Goal: Check status: Check status

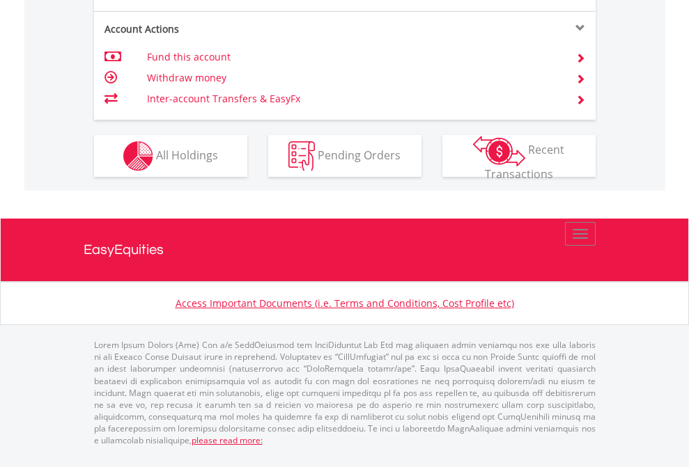
scroll to position [1335, 0]
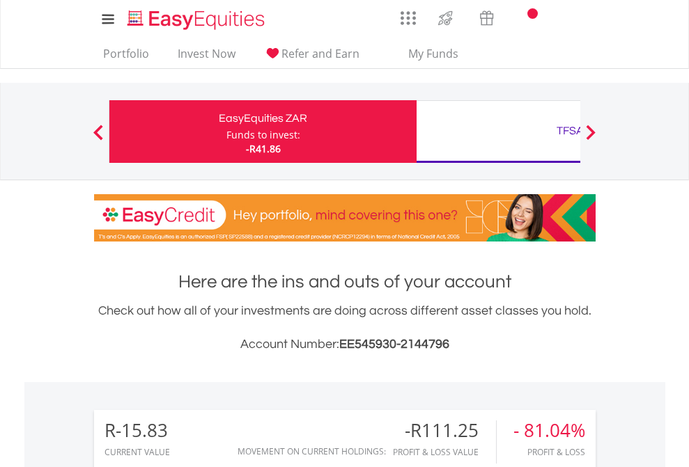
scroll to position [134, 219]
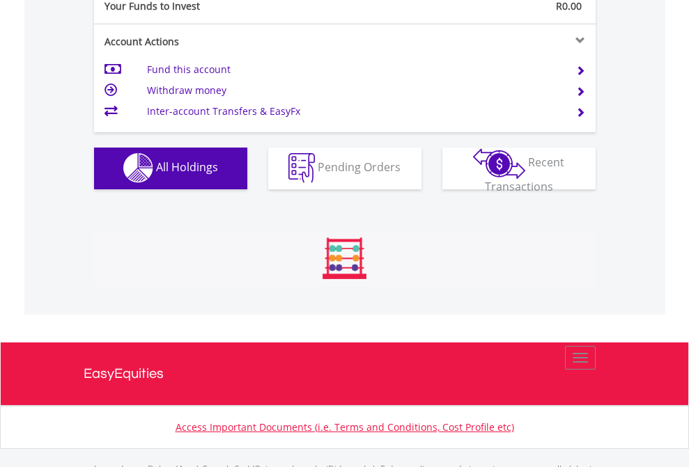
scroll to position [1379, 0]
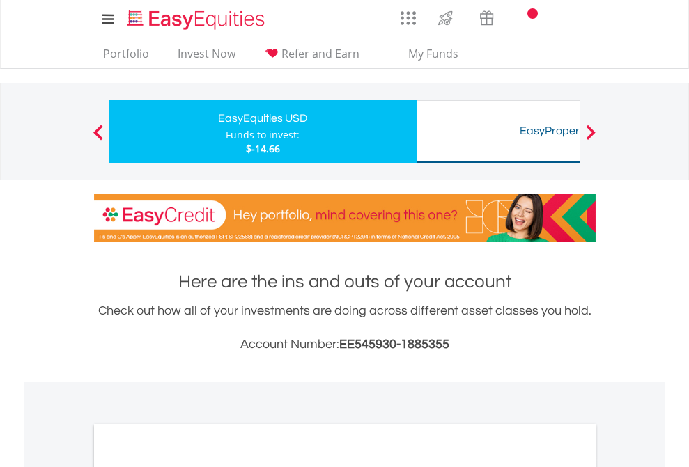
scroll to position [837, 0]
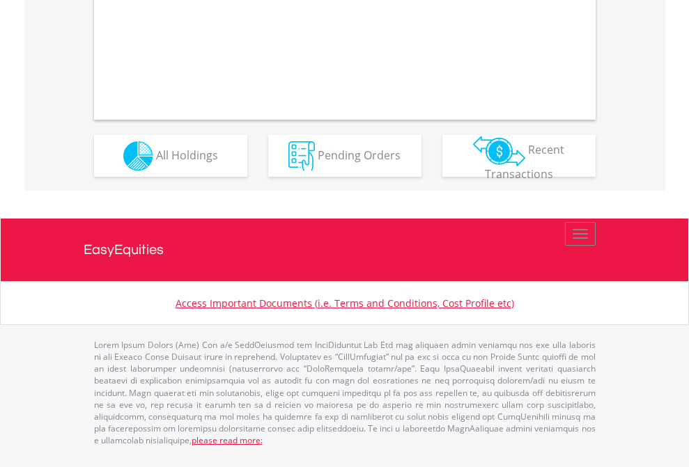
click at [156, 162] on span "All Holdings" at bounding box center [187, 154] width 62 height 15
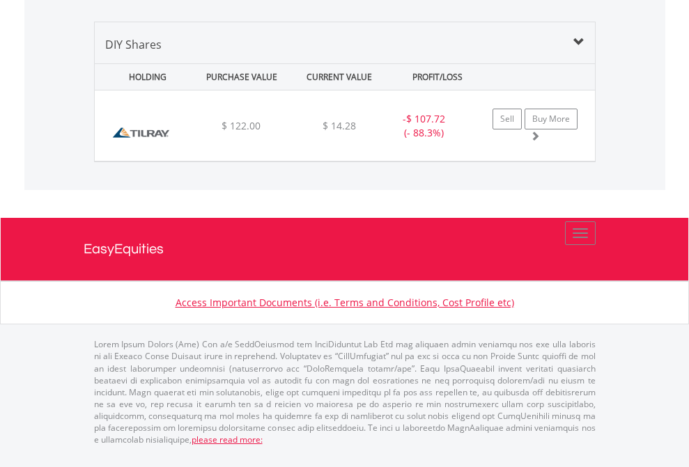
scroll to position [134, 219]
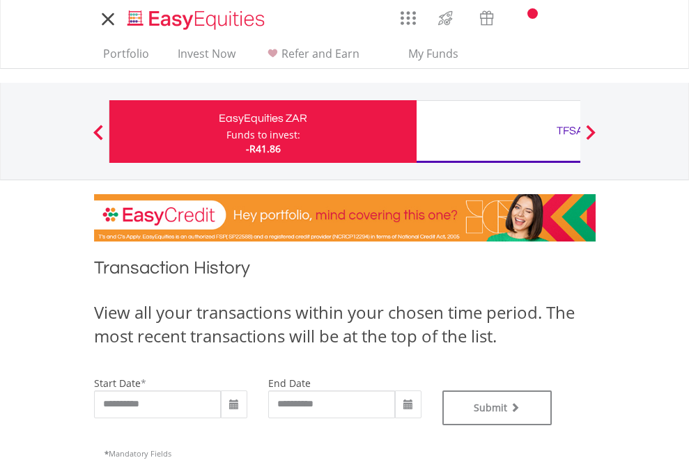
type input "**********"
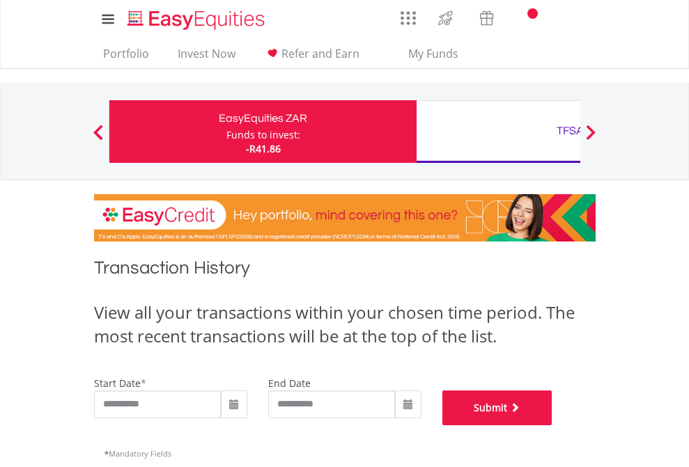
click at [552, 425] on button "Submit" at bounding box center [497, 408] width 110 height 35
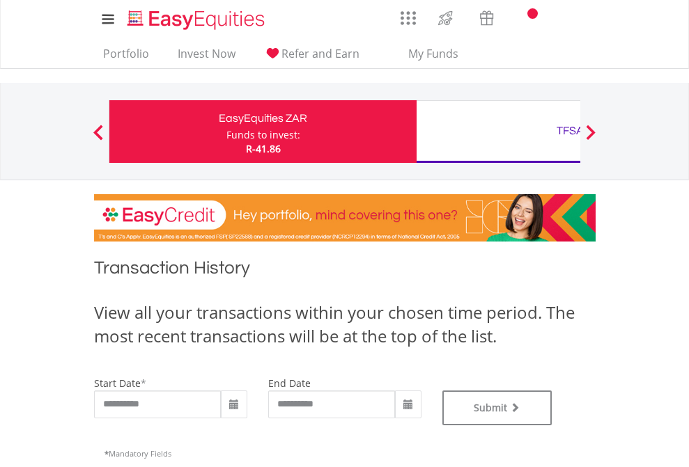
click at [498, 132] on div "TFSA" at bounding box center [570, 130] width 290 height 19
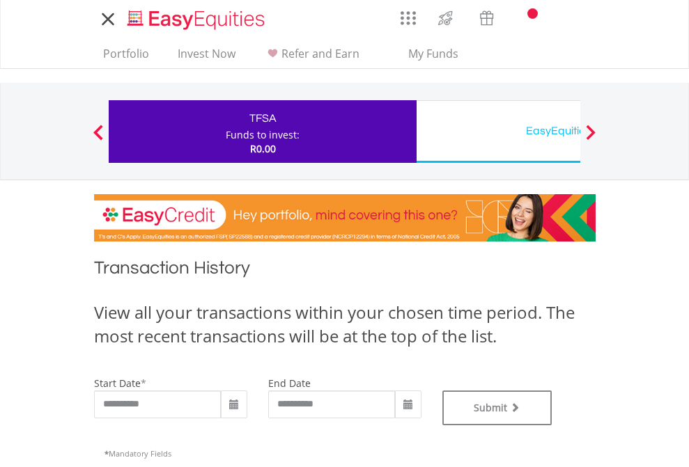
type input "**********"
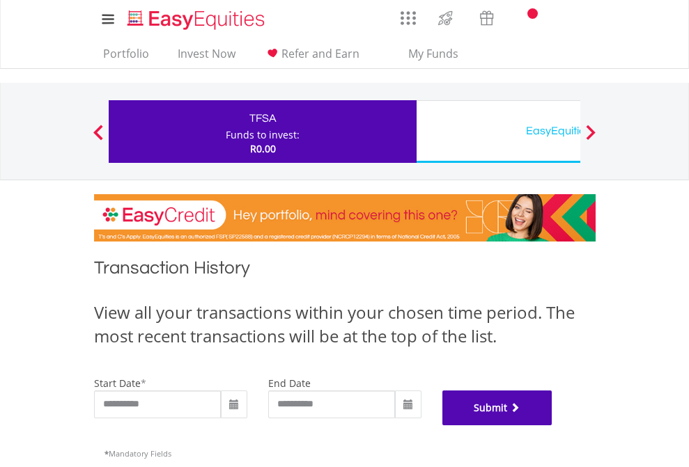
click at [552, 425] on button "Submit" at bounding box center [497, 408] width 110 height 35
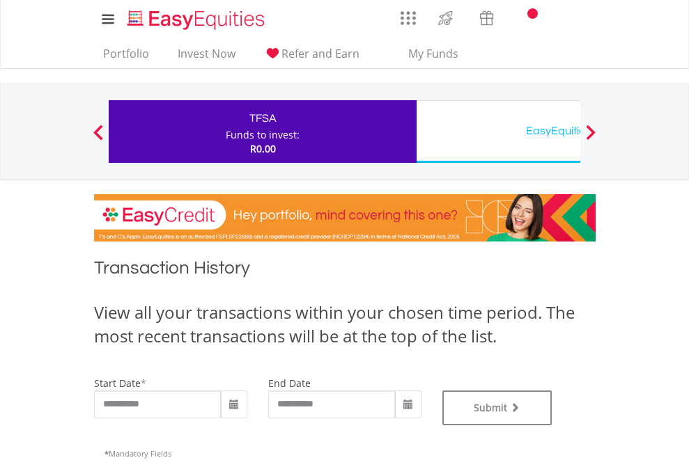
click at [498, 132] on div "EasyEquities USD" at bounding box center [570, 130] width 290 height 19
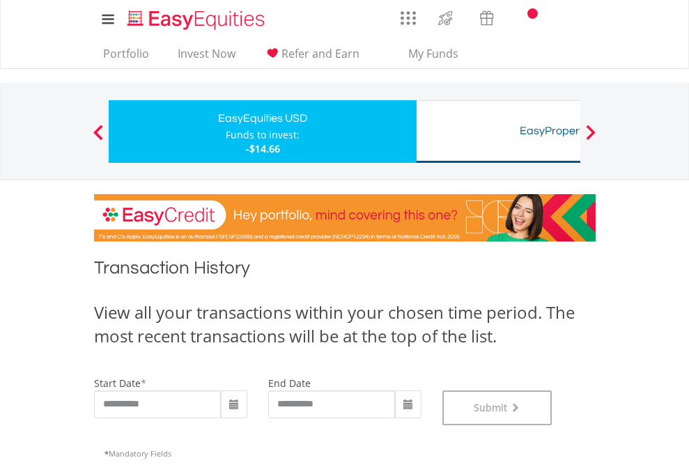
scroll to position [565, 0]
